Goal: Find specific page/section: Find specific page/section

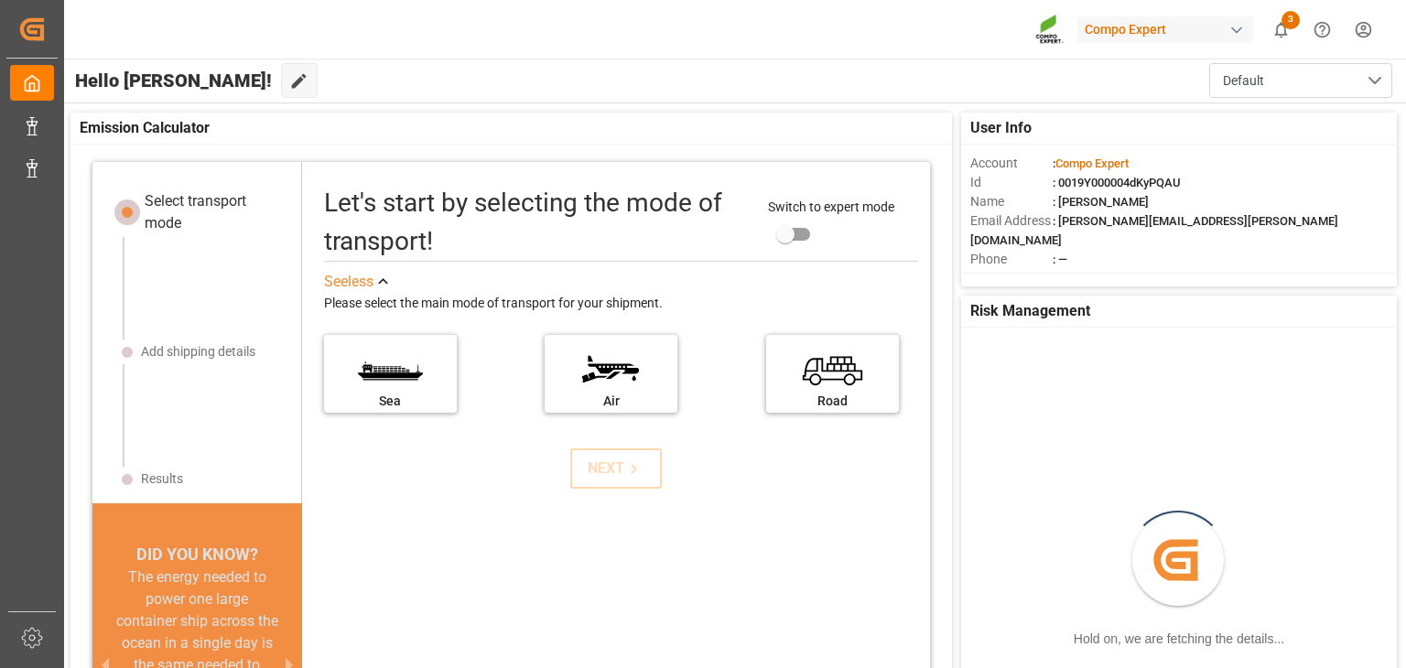
click at [379, 99] on div "Hello [PERSON_NAME]! Edit Cockpit Default" at bounding box center [733, 81] width 1344 height 44
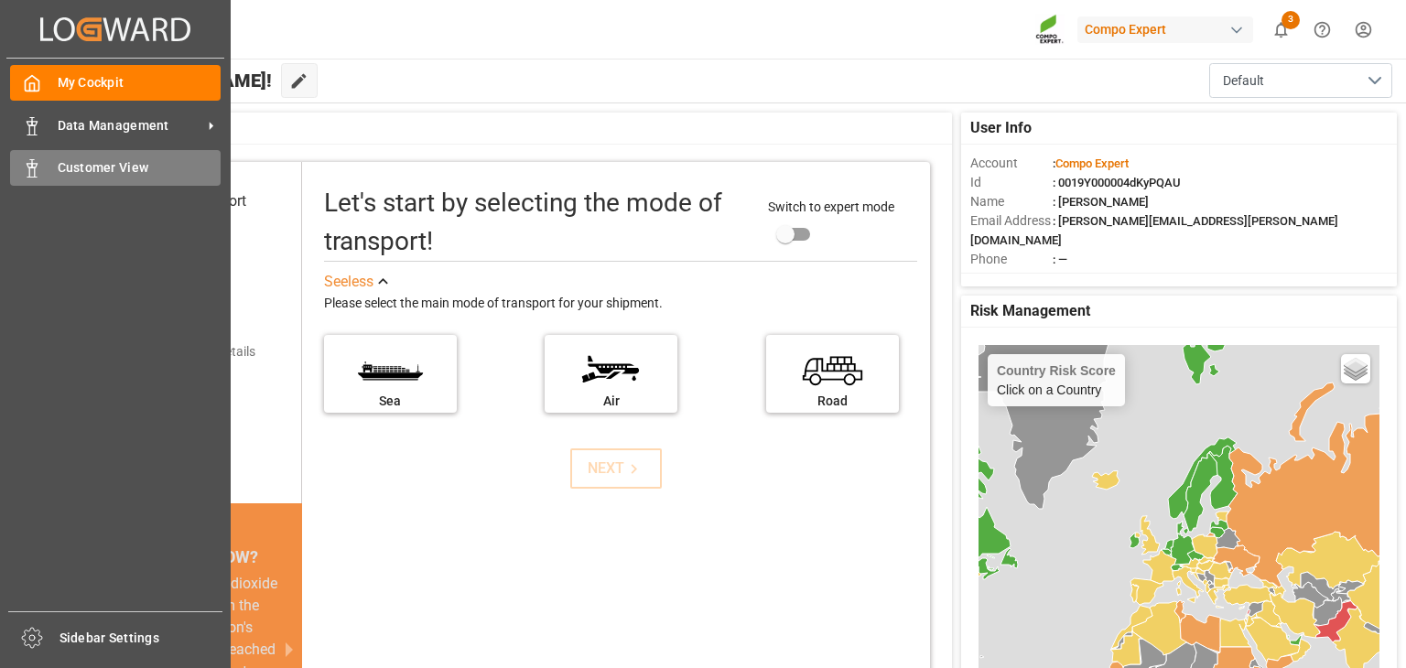
click at [134, 155] on div "Customer View Customer View" at bounding box center [115, 168] width 211 height 36
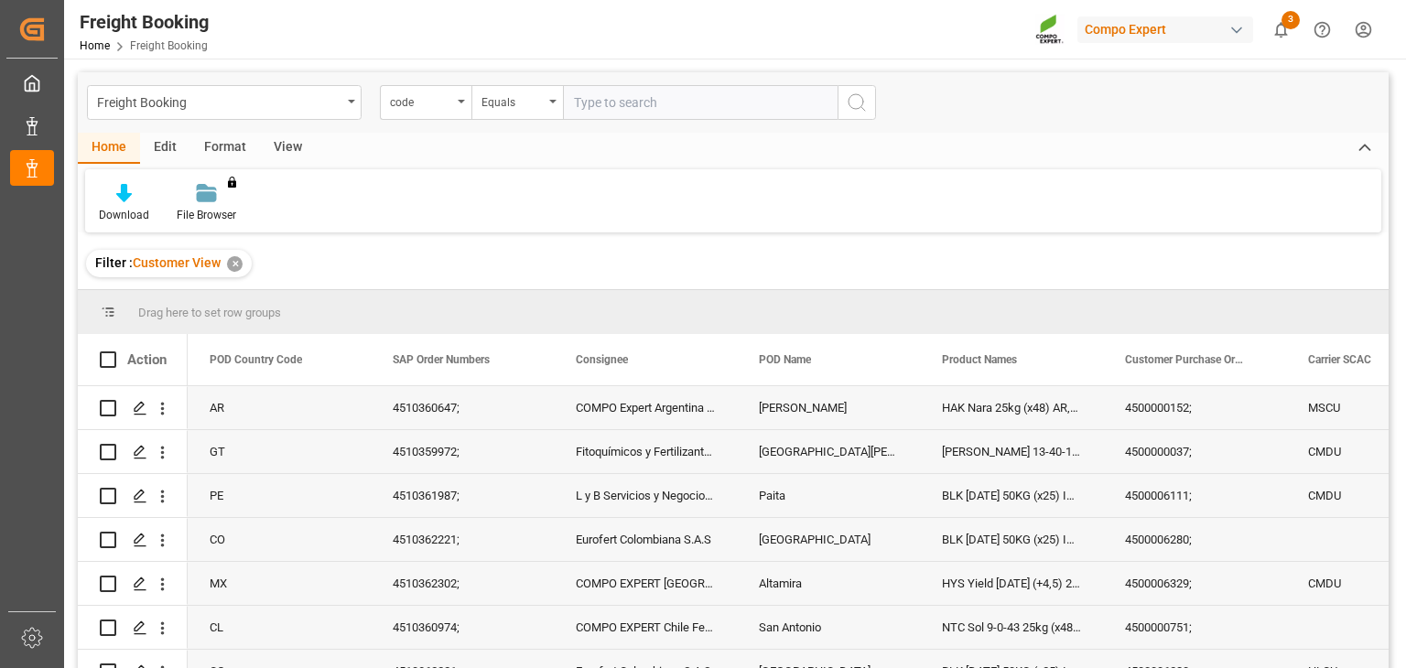
click at [220, 141] on div "Format" at bounding box center [225, 148] width 70 height 31
click at [291, 145] on div "View" at bounding box center [288, 148] width 56 height 31
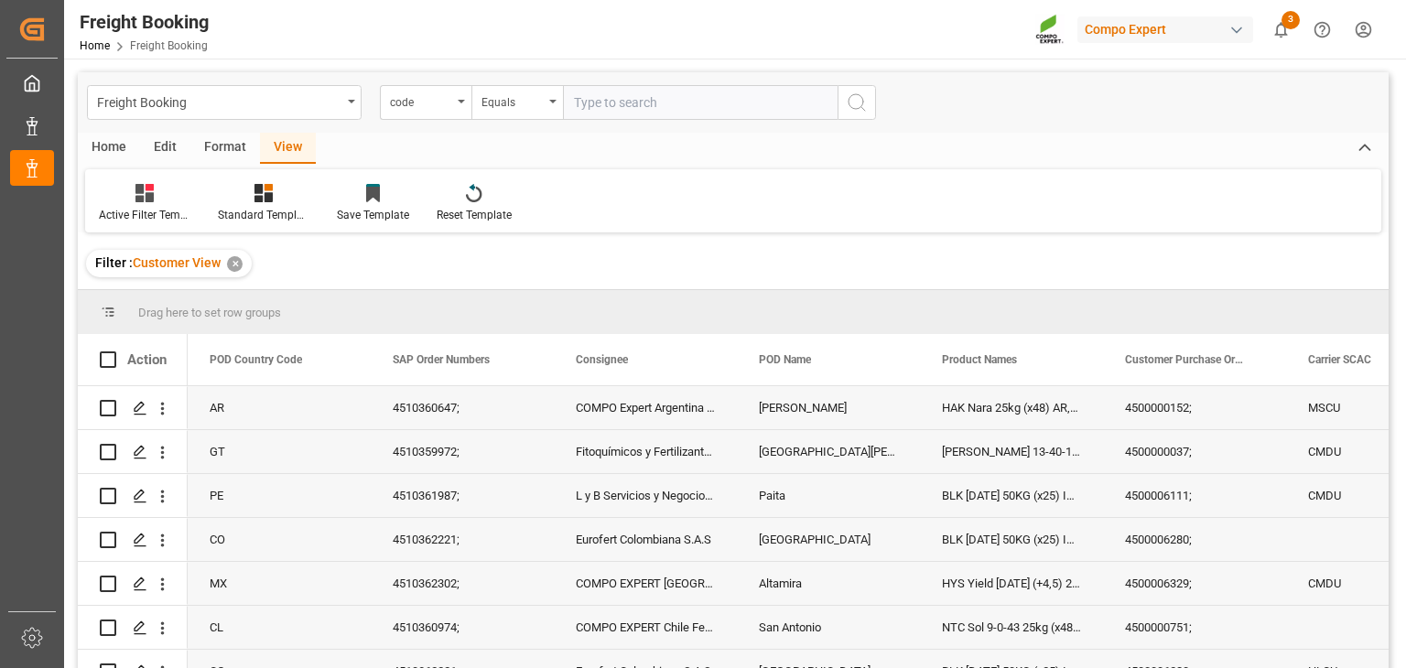
click at [243, 144] on div "Format" at bounding box center [225, 148] width 70 height 31
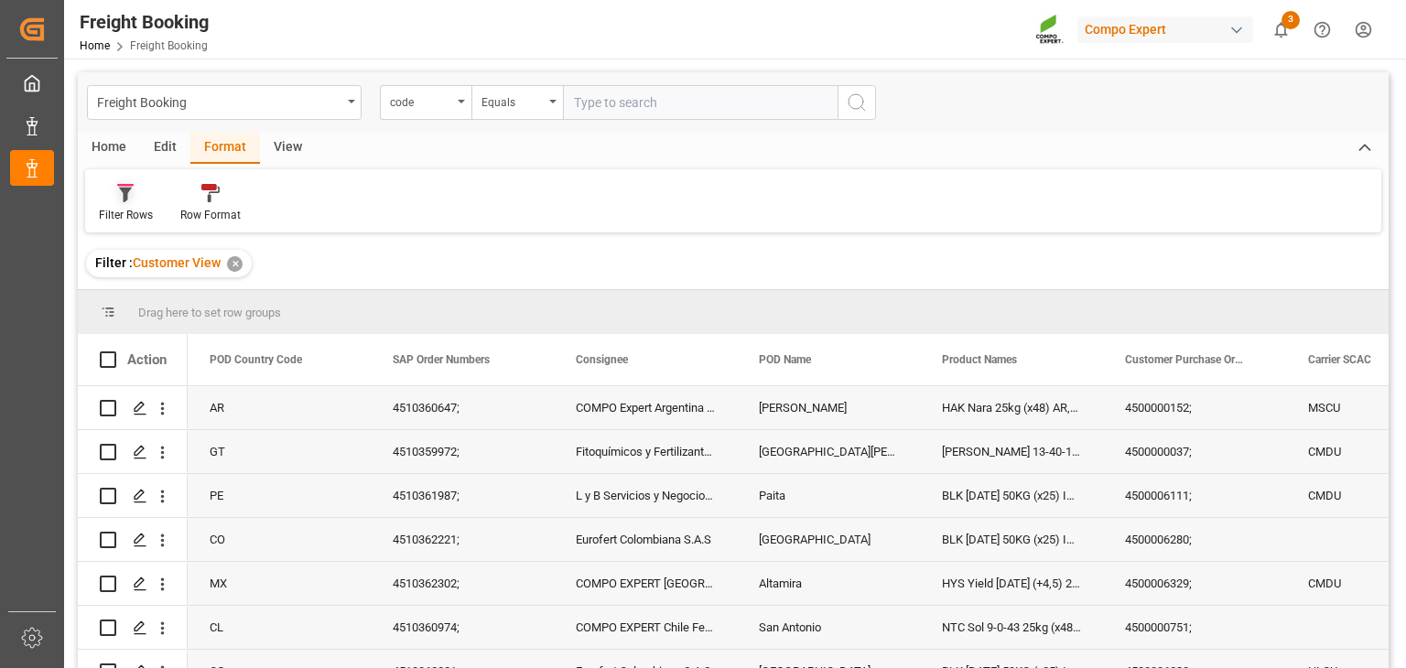
click at [139, 202] on div at bounding box center [126, 192] width 54 height 19
click at [313, 191] on div "Filter Rows Customer View [STREET_ADDRESS] Format" at bounding box center [733, 200] width 1296 height 63
click at [190, 157] on div "Format" at bounding box center [225, 148] width 70 height 31
click at [179, 151] on div "Edit" at bounding box center [165, 148] width 50 height 31
click at [96, 143] on div "Home" at bounding box center [109, 148] width 62 height 31
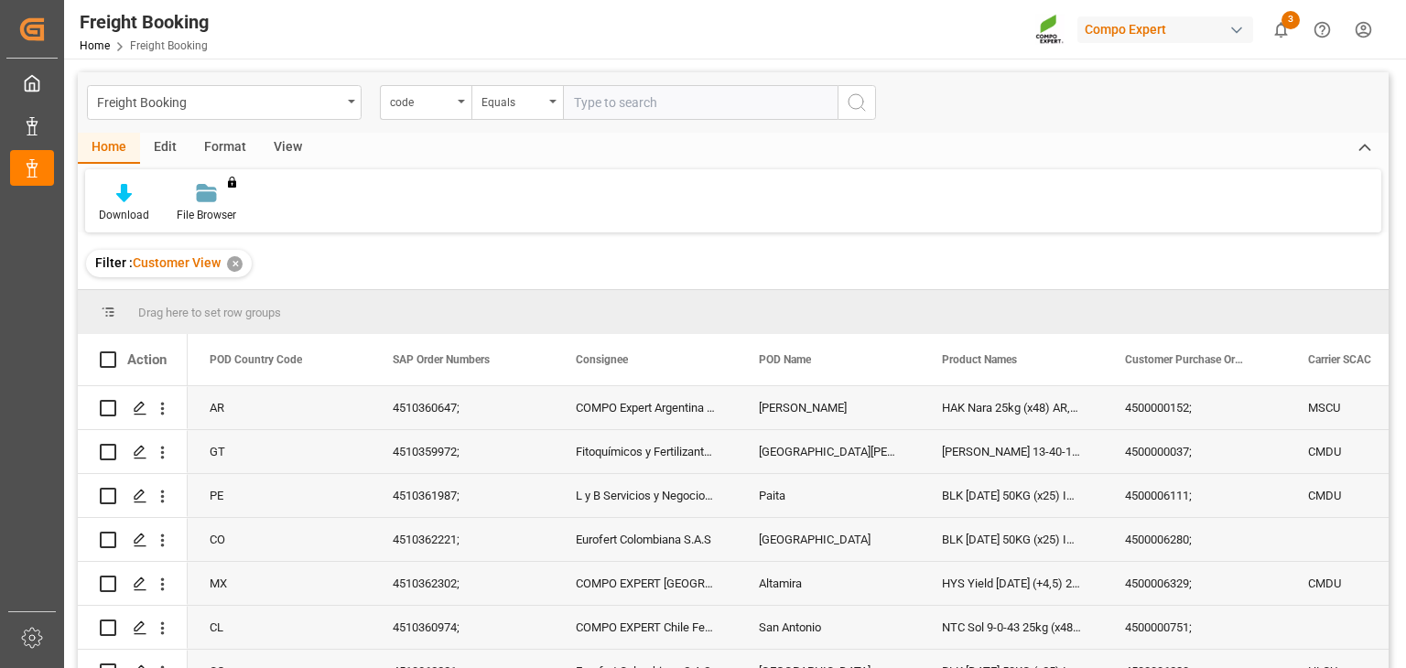
click at [1215, 275] on div "Filter : Customer View ✕" at bounding box center [733, 263] width 1311 height 51
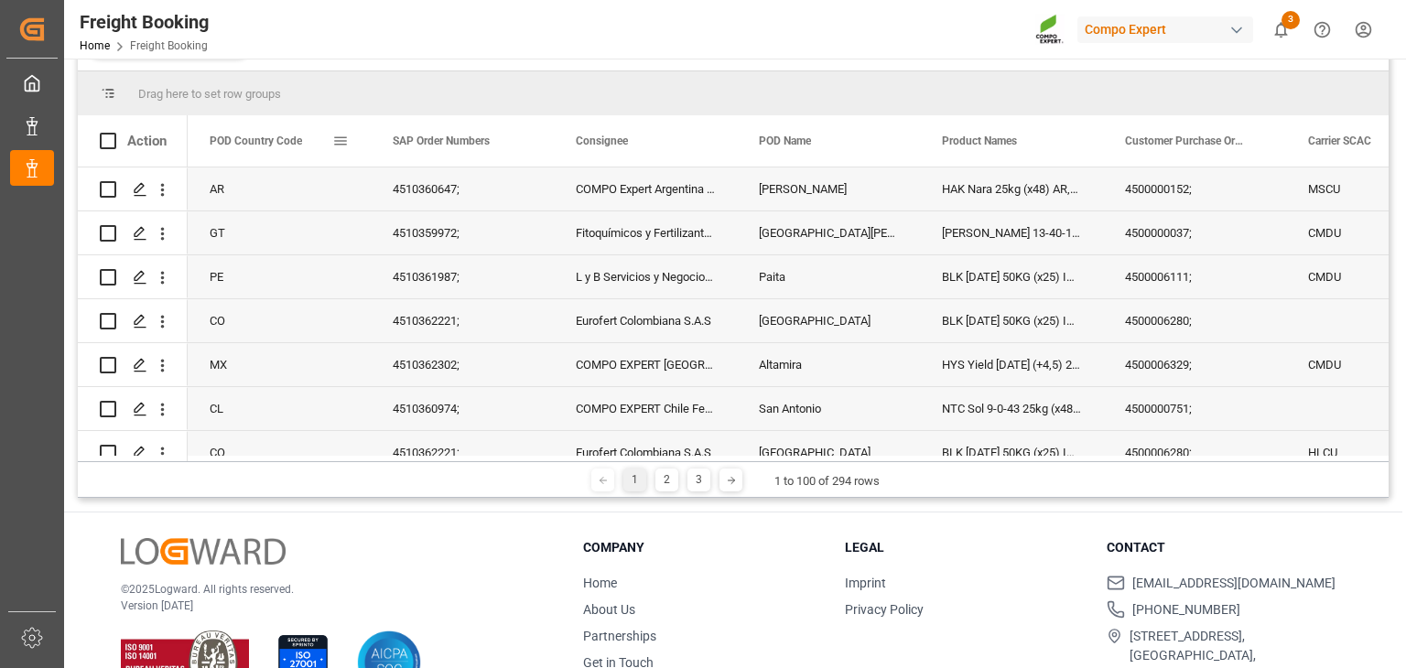
click at [332, 140] on span at bounding box center [340, 141] width 16 height 16
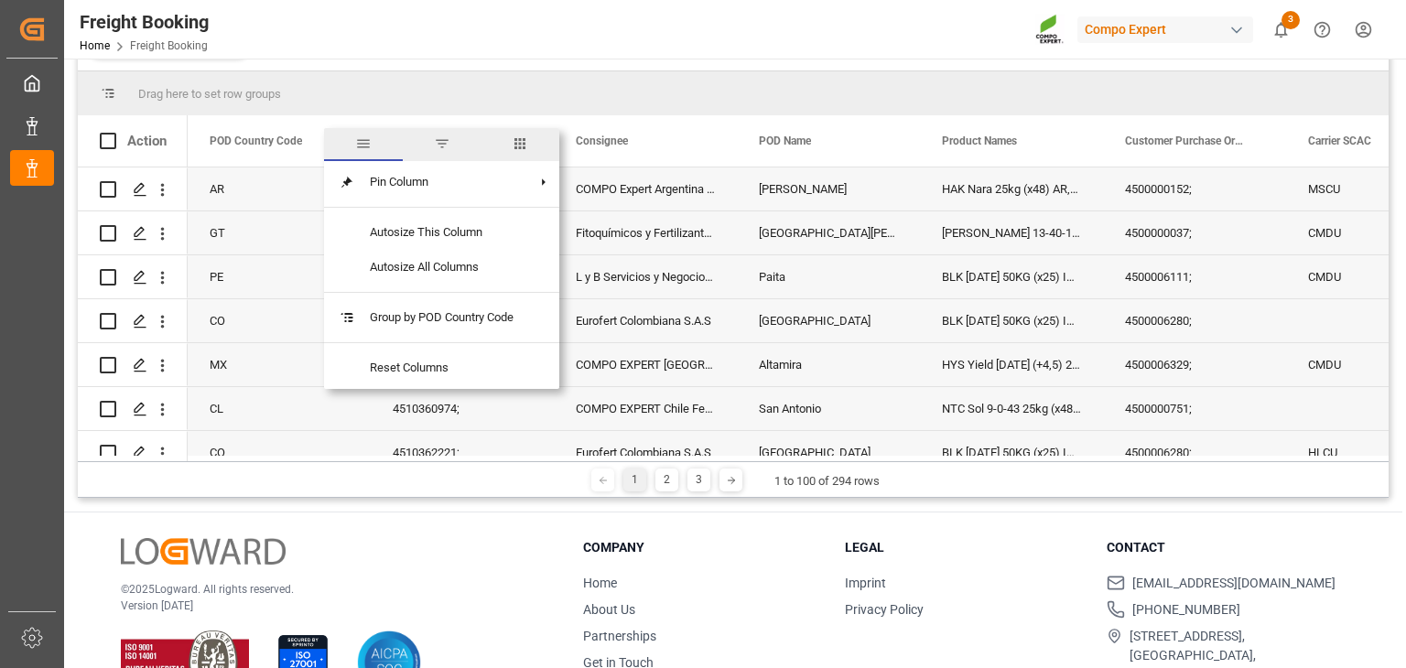
click at [275, 187] on div "AR" at bounding box center [279, 188] width 183 height 43
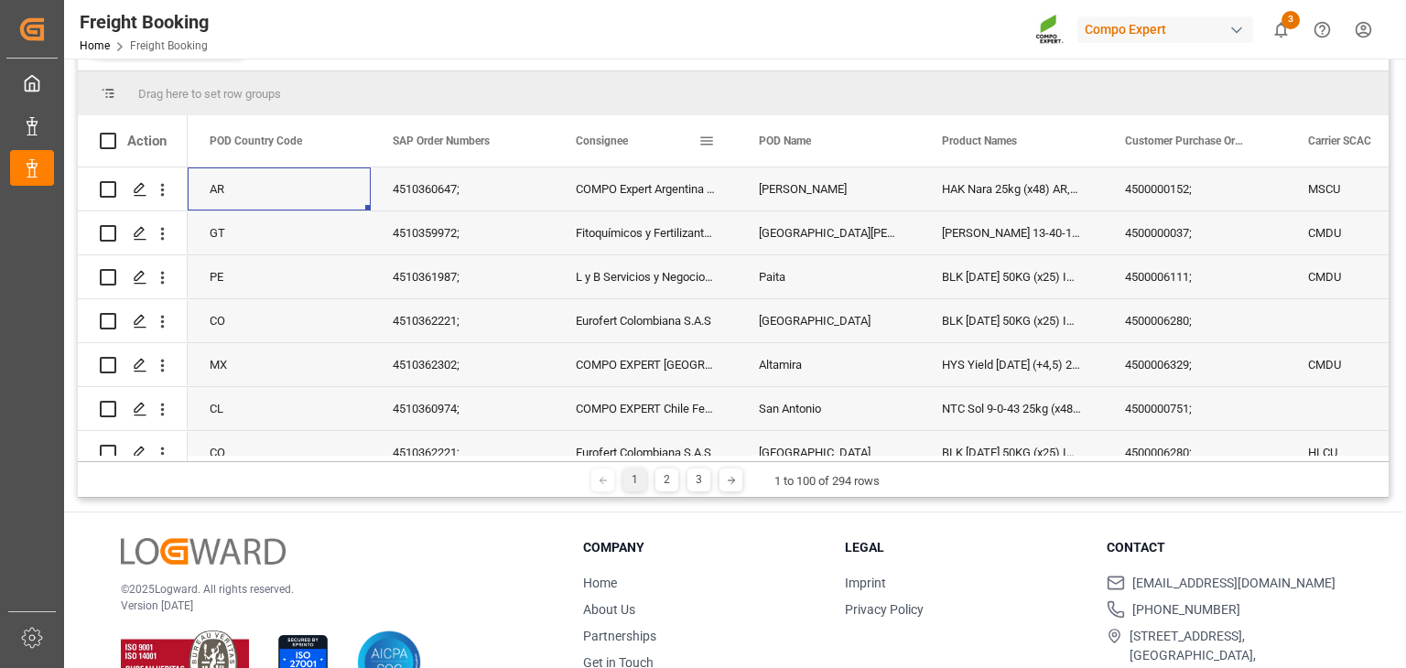
click at [606, 131] on div "Consignee" at bounding box center [637, 140] width 123 height 51
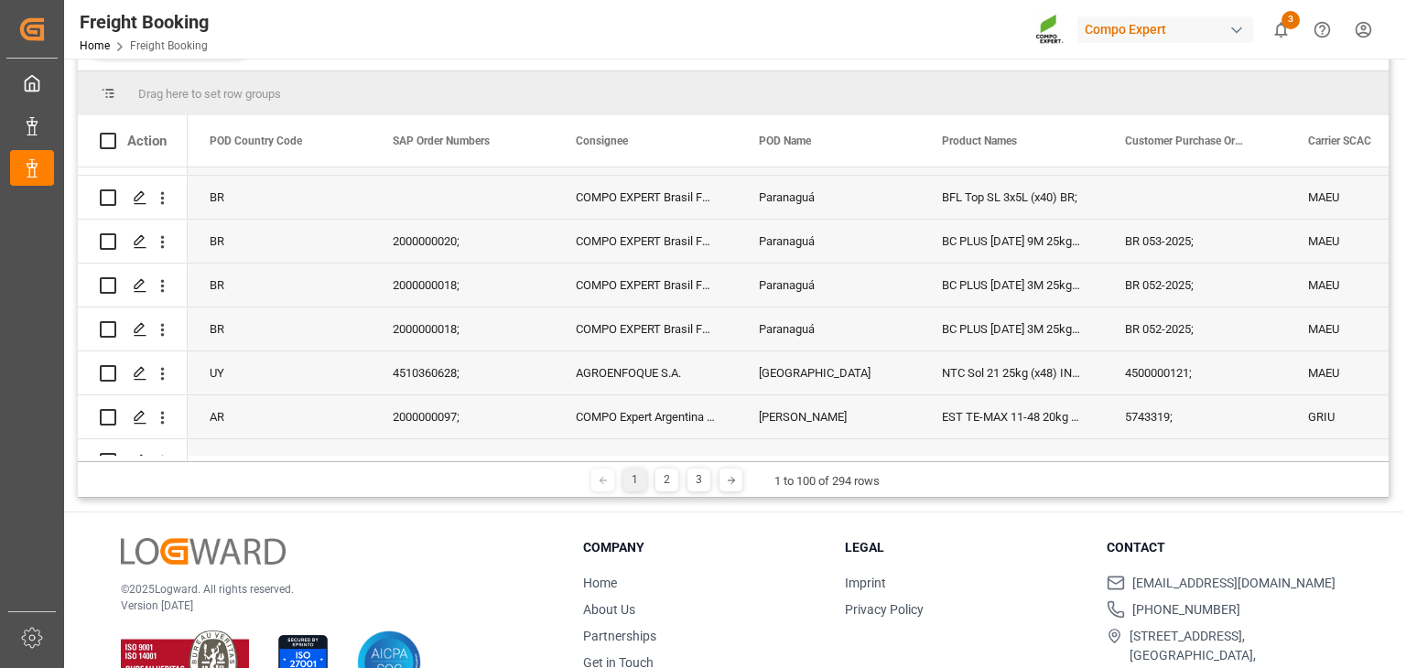
scroll to position [1398, 0]
click at [529, 140] on span at bounding box center [523, 141] width 16 height 16
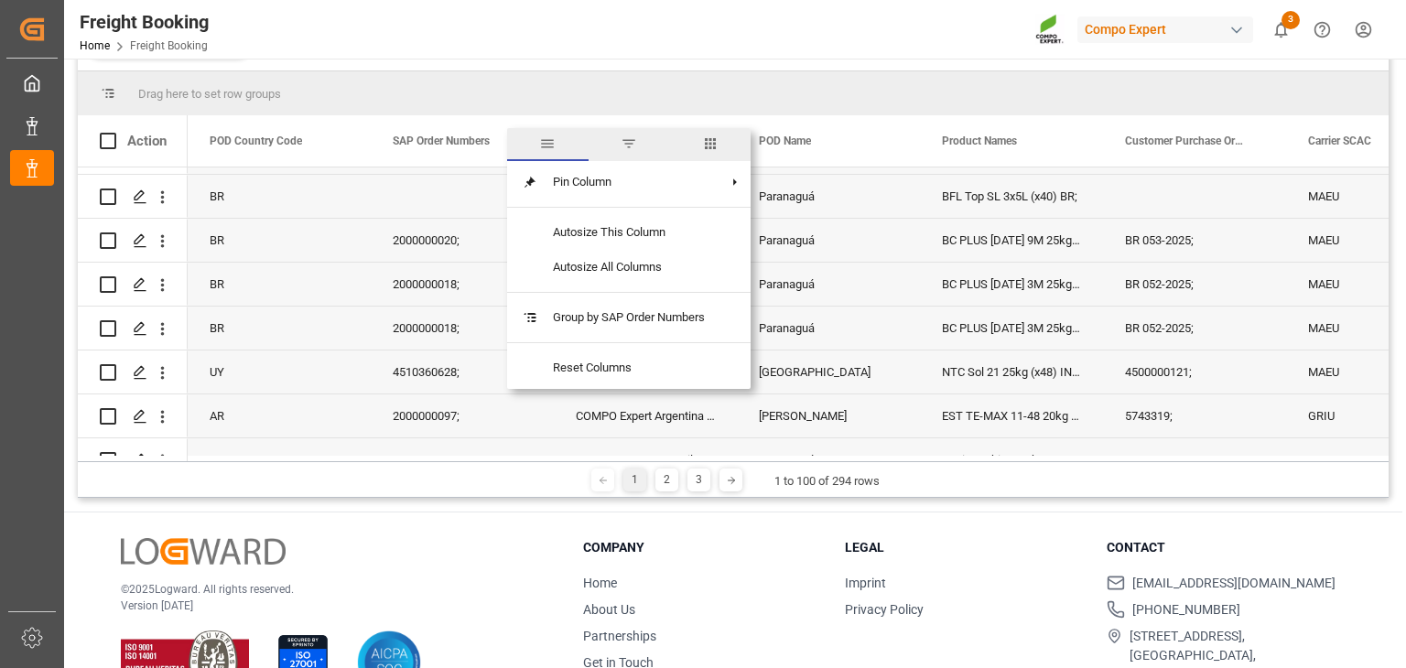
click at [401, 136] on span "SAP Order Numbers" at bounding box center [441, 141] width 97 height 13
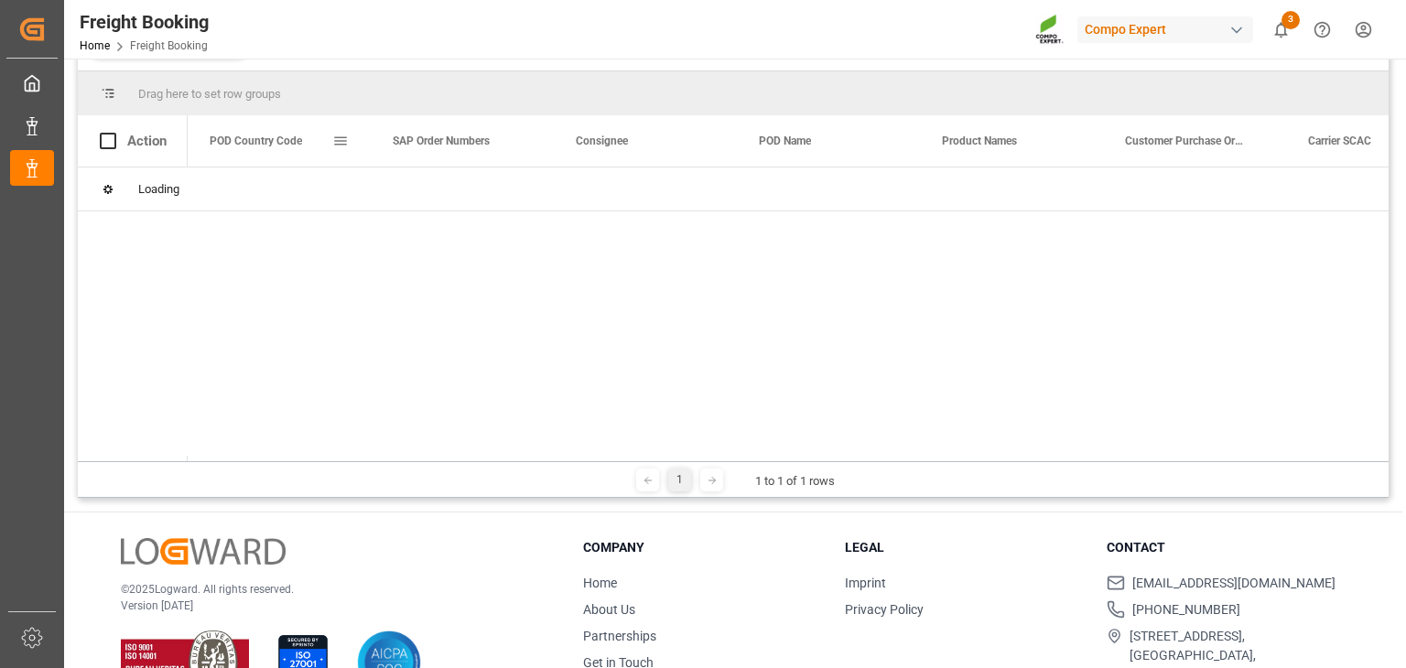
click at [272, 143] on span "POD Country Code" at bounding box center [256, 141] width 92 height 13
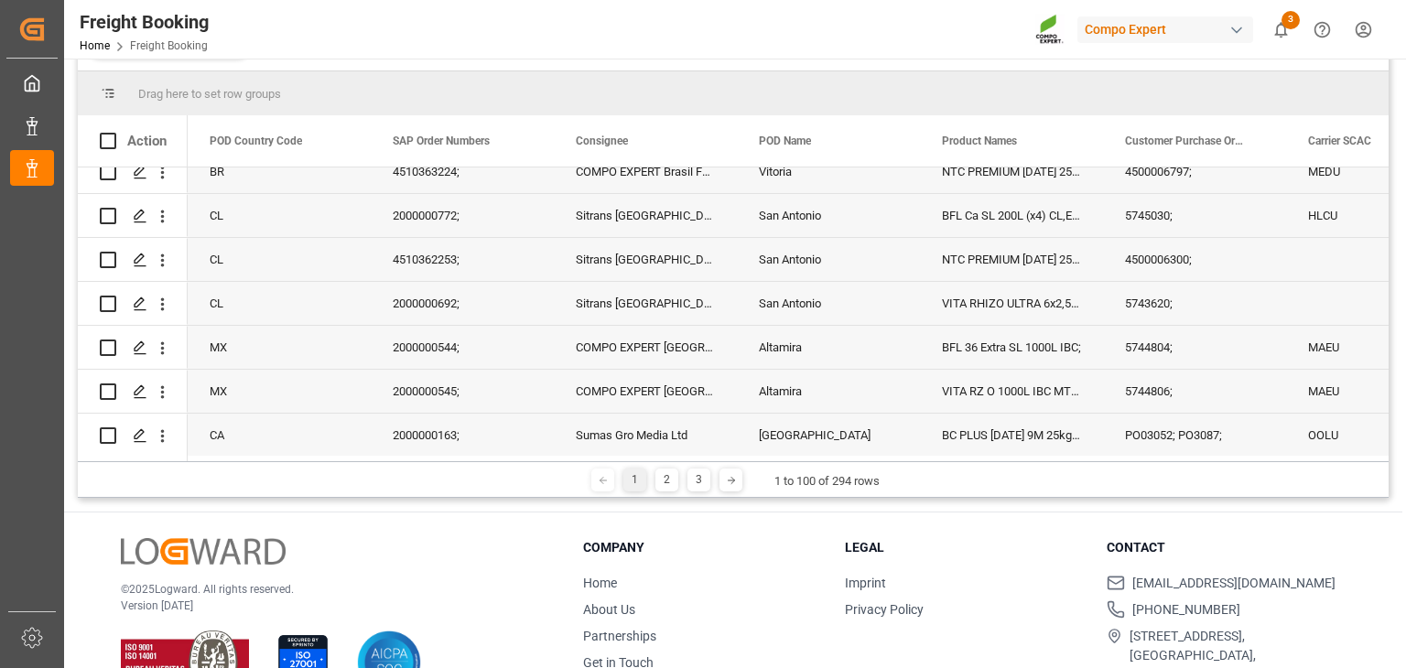
scroll to position [912, 0]
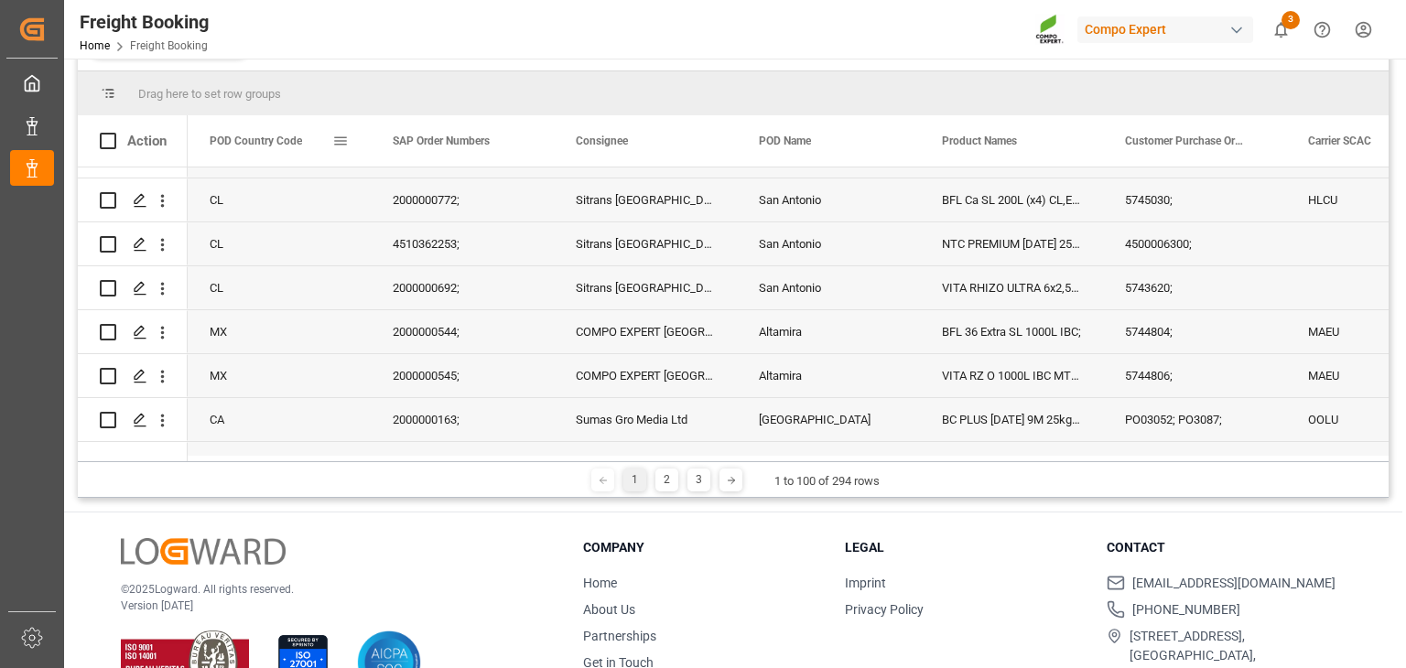
click at [272, 146] on span "POD Country Code" at bounding box center [256, 141] width 92 height 13
